Goal: Transaction & Acquisition: Register for event/course

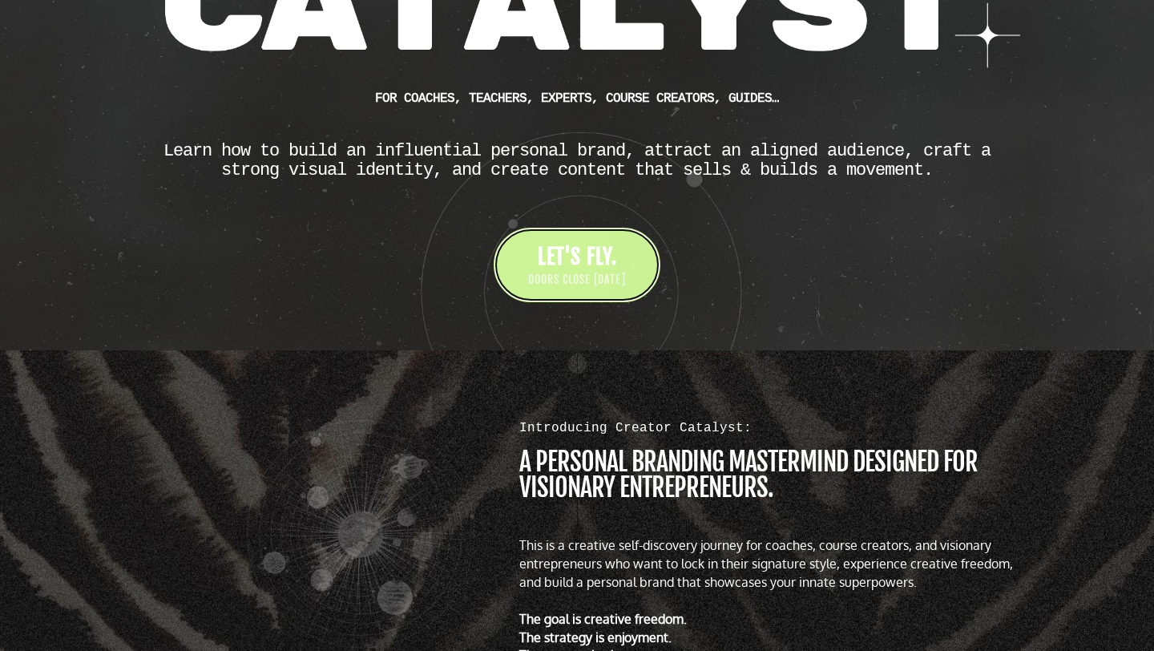
click at [588, 293] on link "LET'S FLY. DOORS CLOSE [DATE]" at bounding box center [577, 265] width 167 height 75
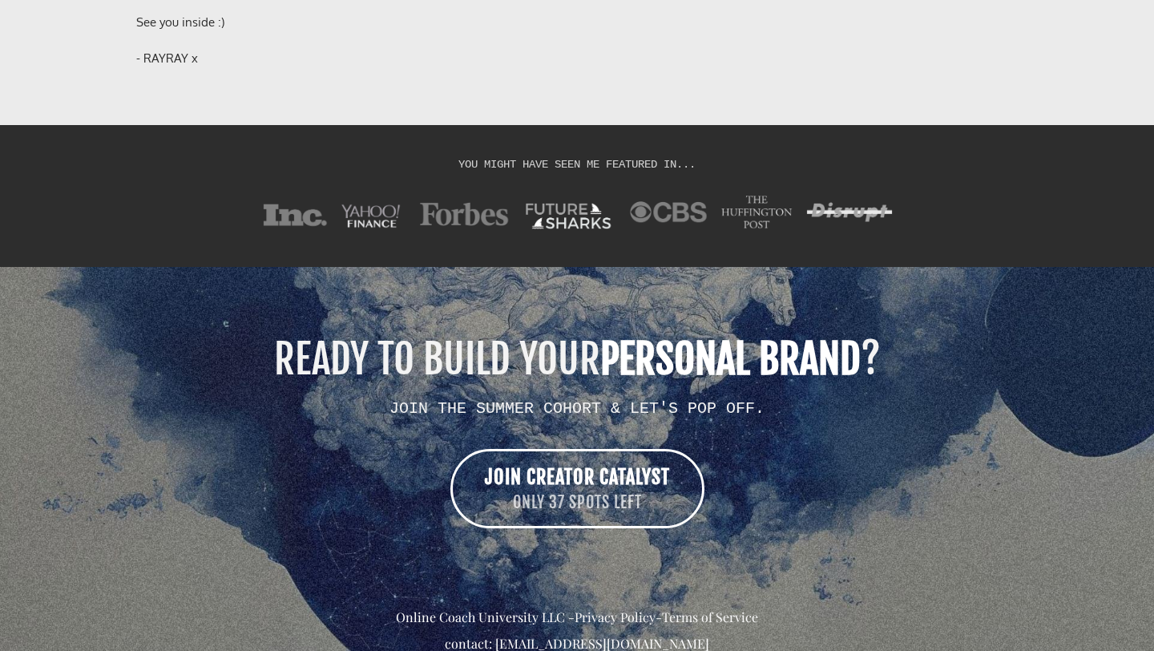
scroll to position [12821, 0]
